Goal: Find specific page/section: Find specific page/section

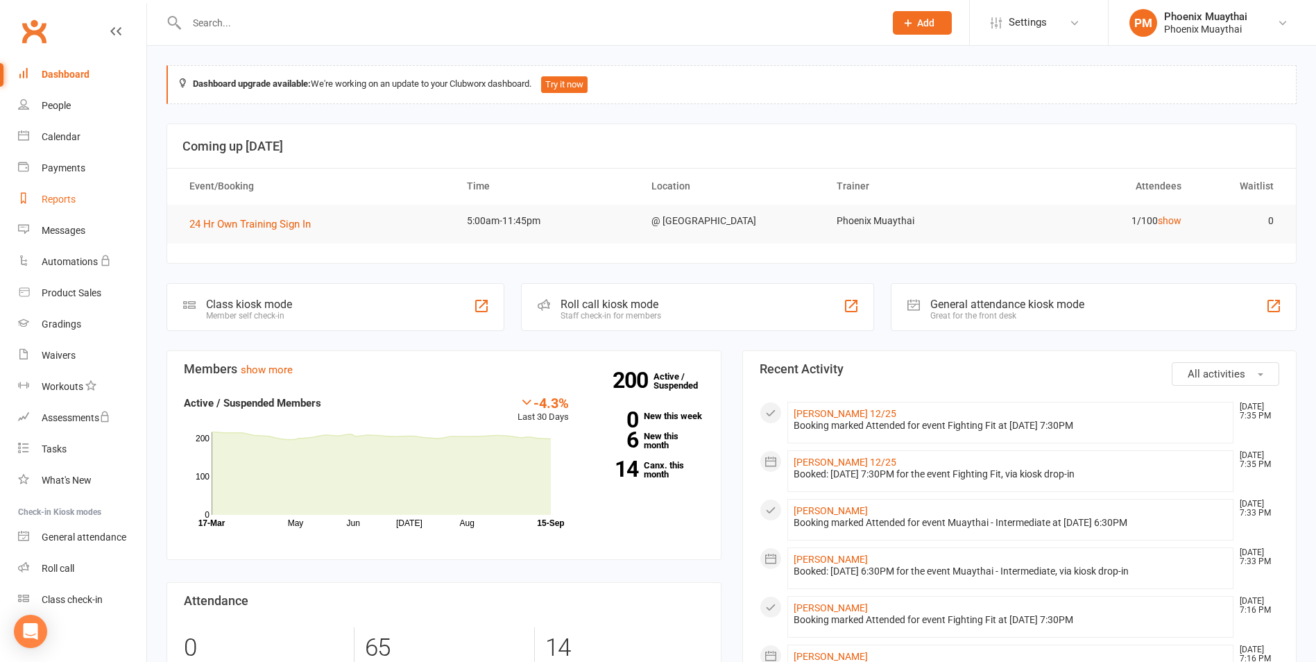
click at [60, 198] on div "Reports" at bounding box center [59, 199] width 34 height 11
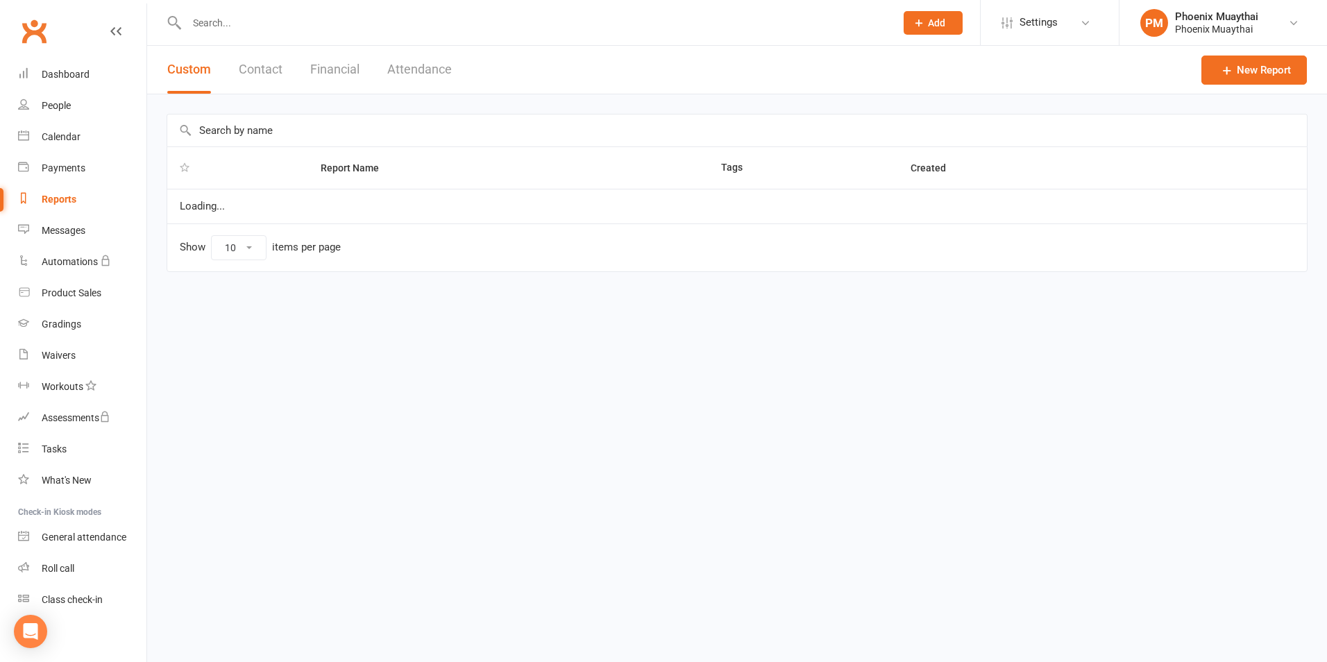
select select "100"
click at [338, 85] on button "Financial" at bounding box center [334, 70] width 49 height 48
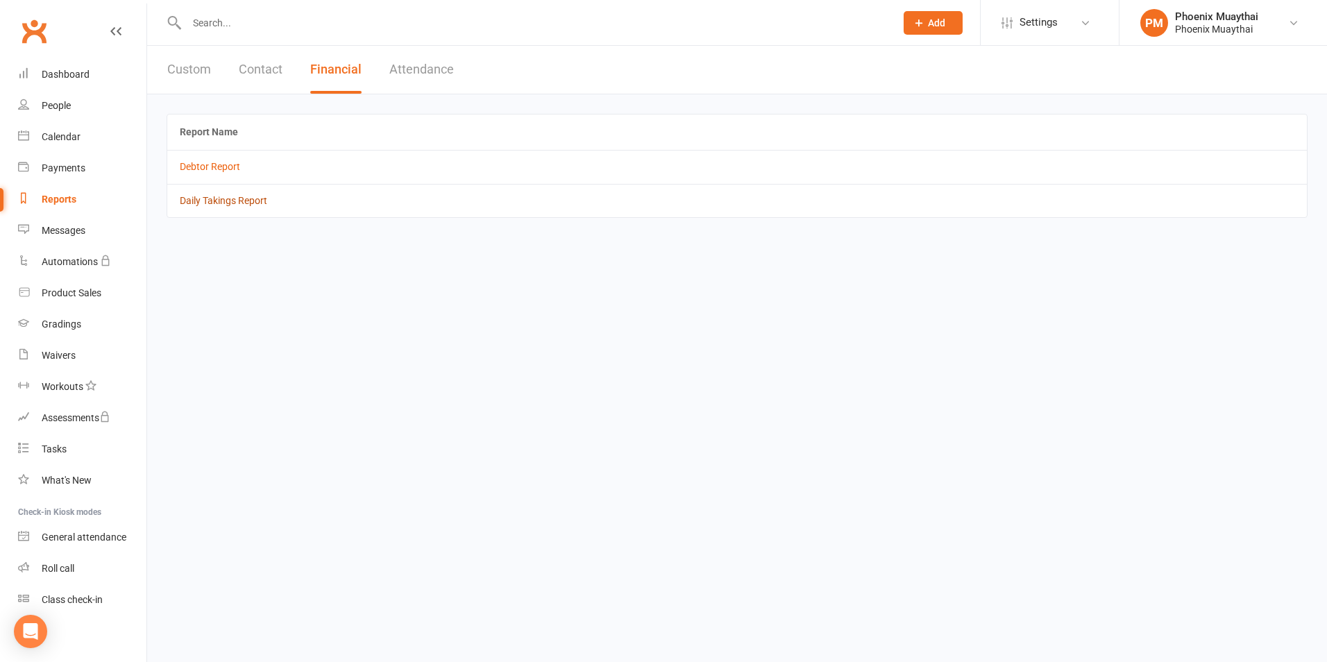
click at [242, 196] on link "Daily Takings Report" at bounding box center [223, 200] width 87 height 11
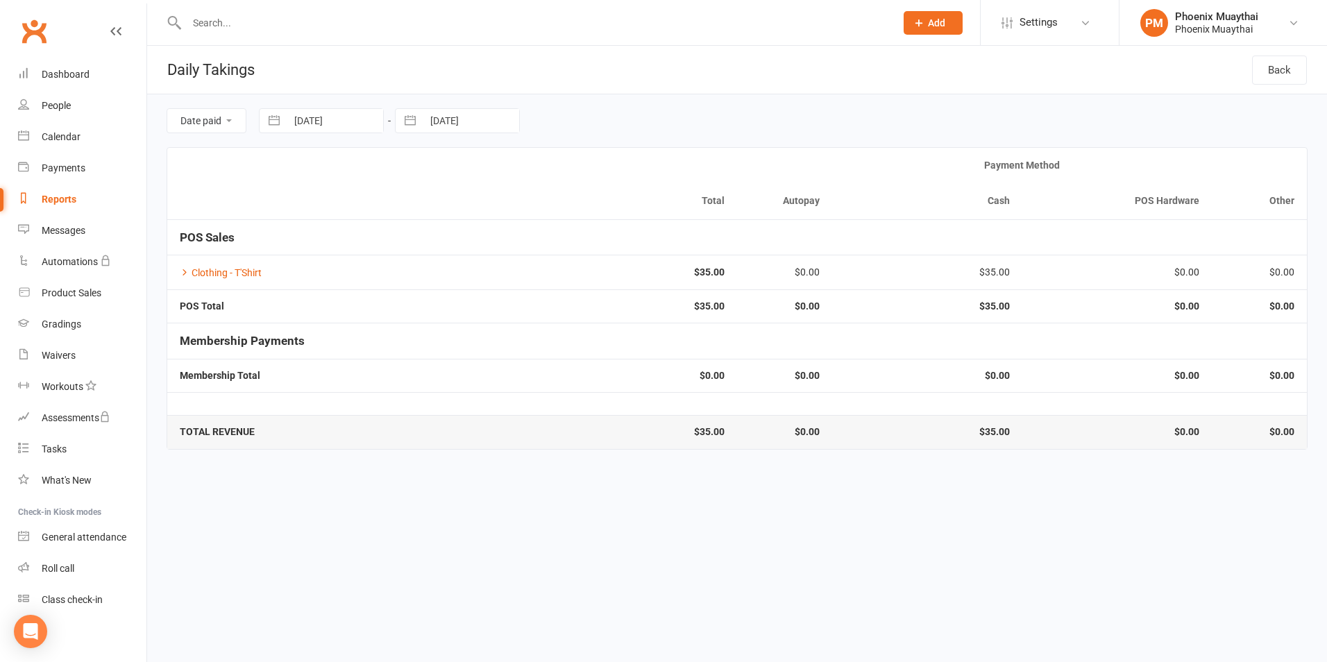
click at [87, 195] on link "Reports" at bounding box center [82, 199] width 128 height 31
select select "100"
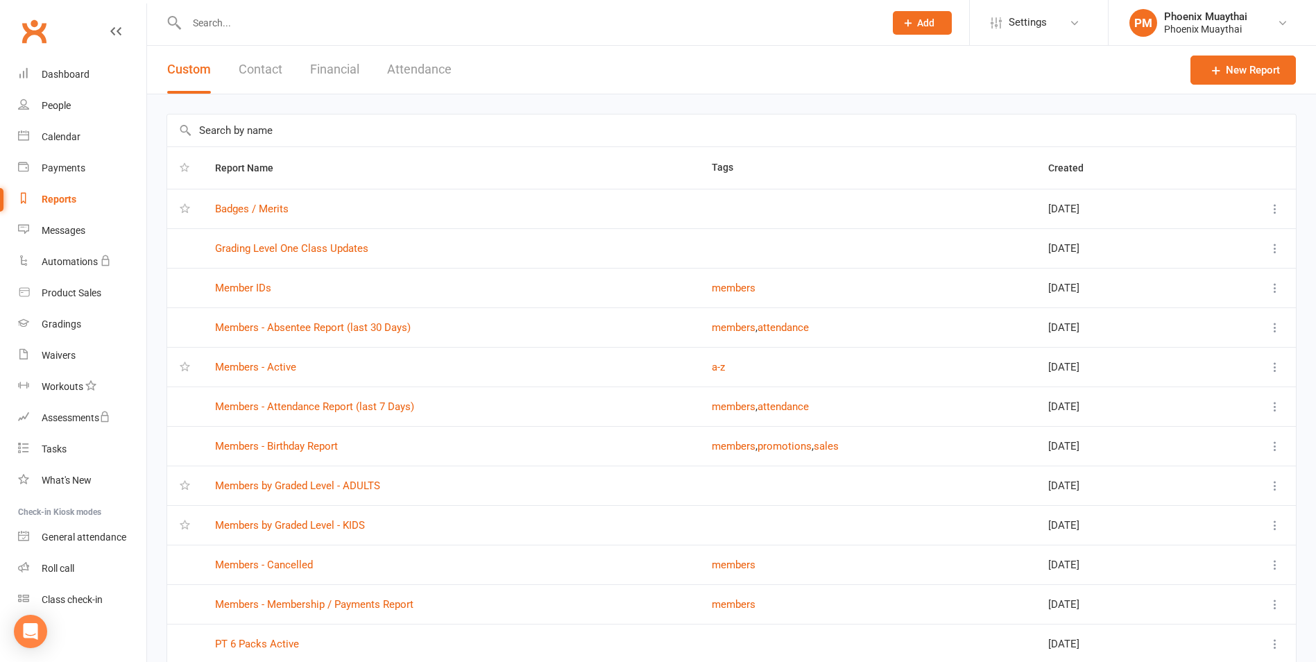
click at [353, 56] on button "Financial" at bounding box center [334, 70] width 49 height 48
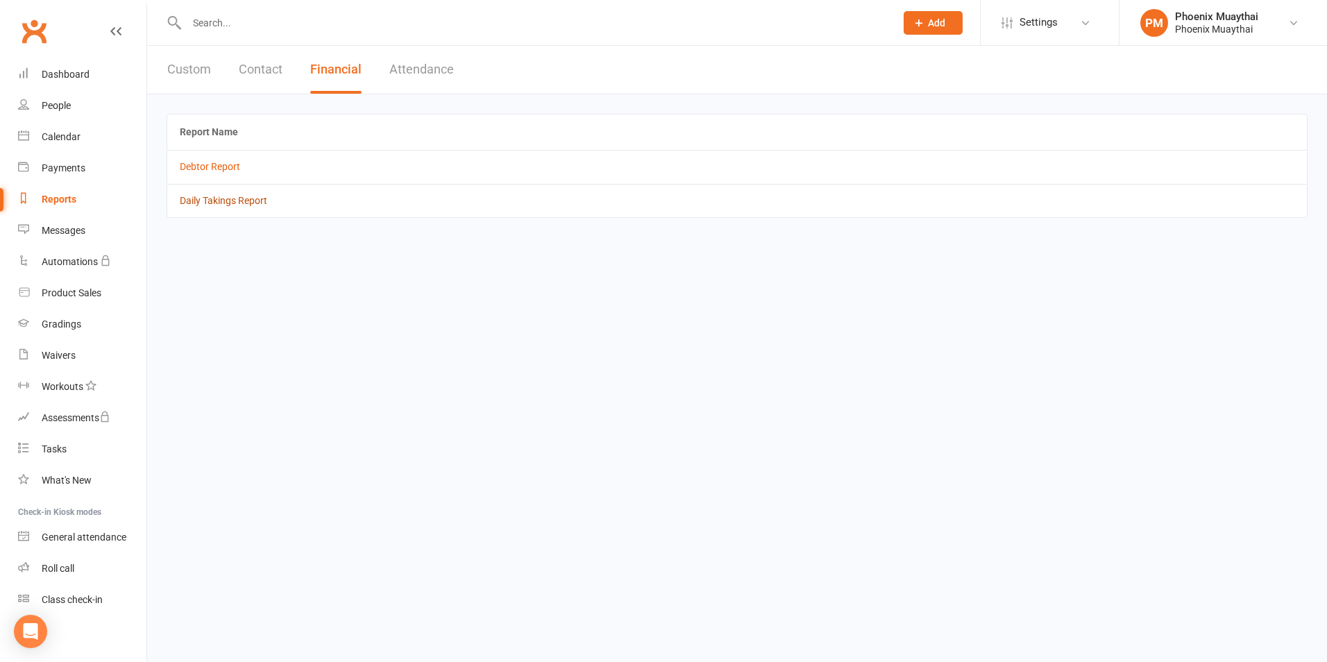
click at [228, 196] on link "Daily Takings Report" at bounding box center [223, 200] width 87 height 11
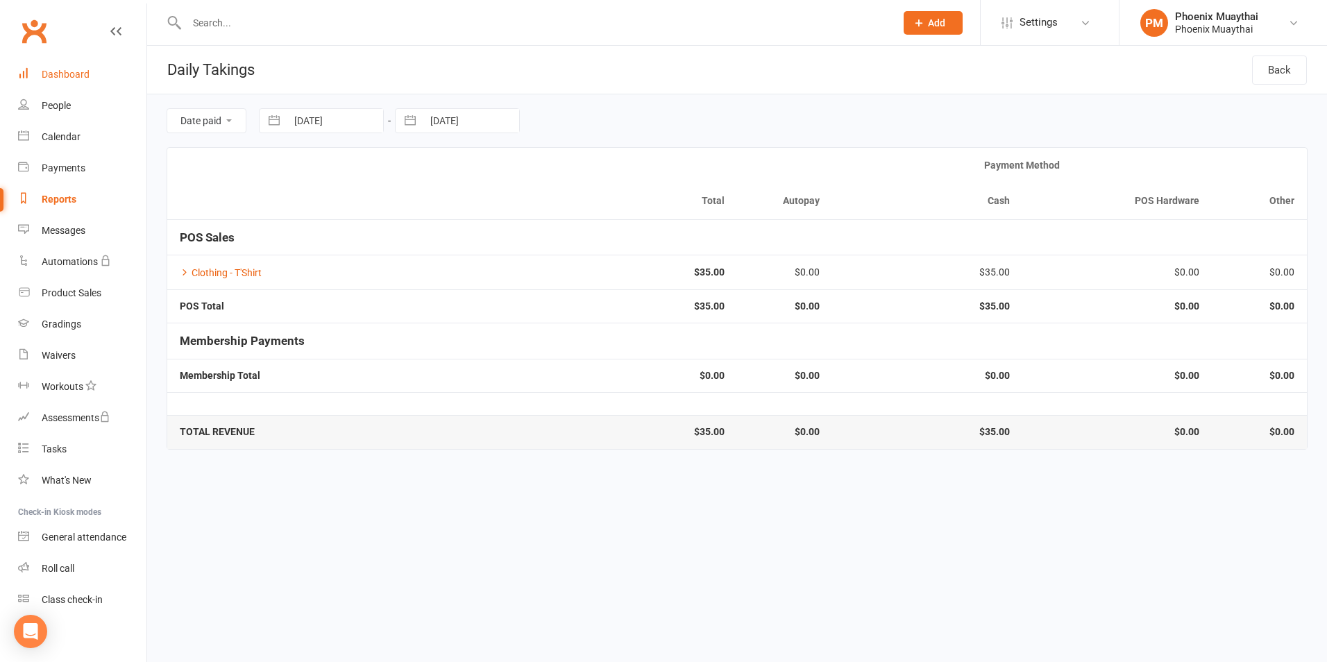
drag, startPoint x: 56, startPoint y: 66, endPoint x: 61, endPoint y: 85, distance: 19.5
click at [56, 66] on link "Dashboard" at bounding box center [82, 74] width 128 height 31
